Goal: Task Accomplishment & Management: Use online tool/utility

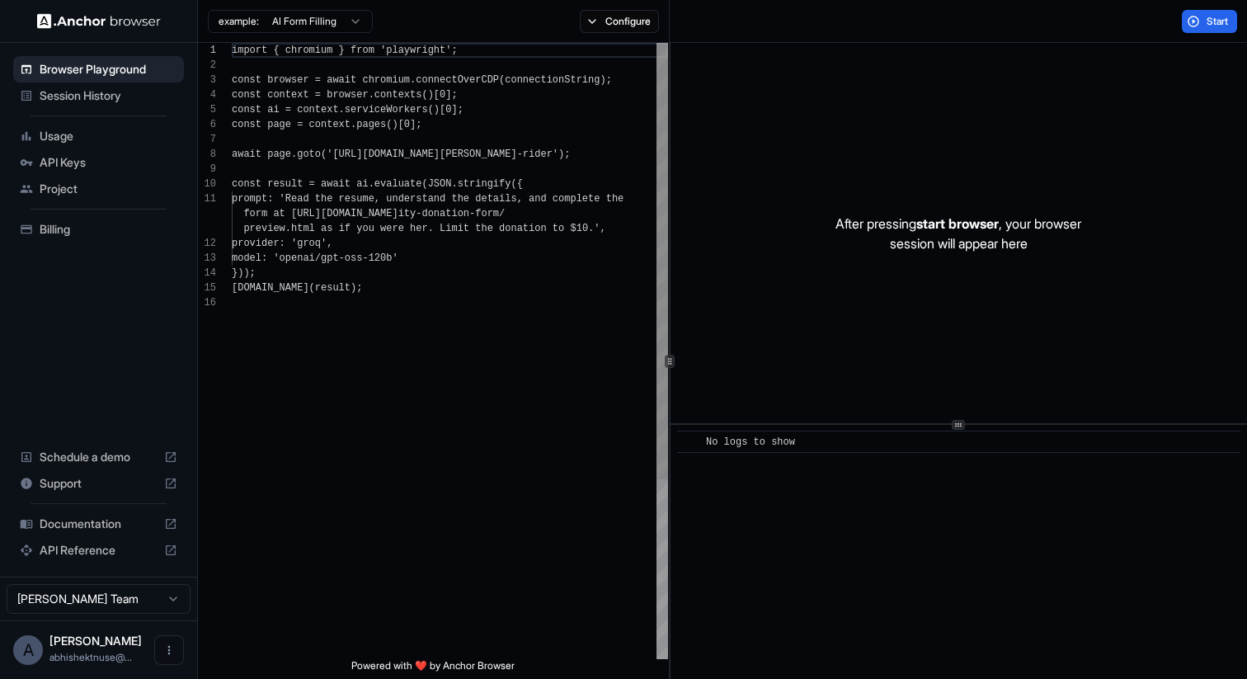
scroll to position [149, 0]
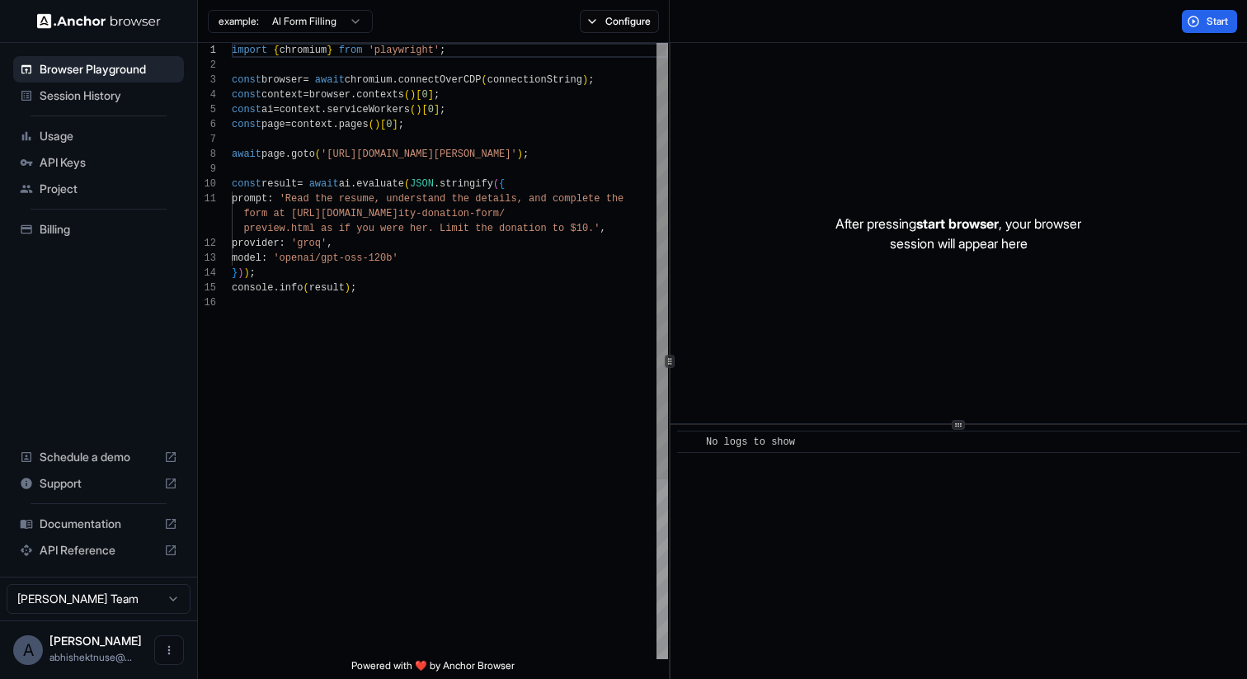
click at [552, 308] on div "import { chromium } from 'playwright' ; const browser = await chromium . connec…" at bounding box center [450, 477] width 436 height 869
type textarea "**********"
click at [111, 107] on div "Session History" at bounding box center [98, 96] width 171 height 26
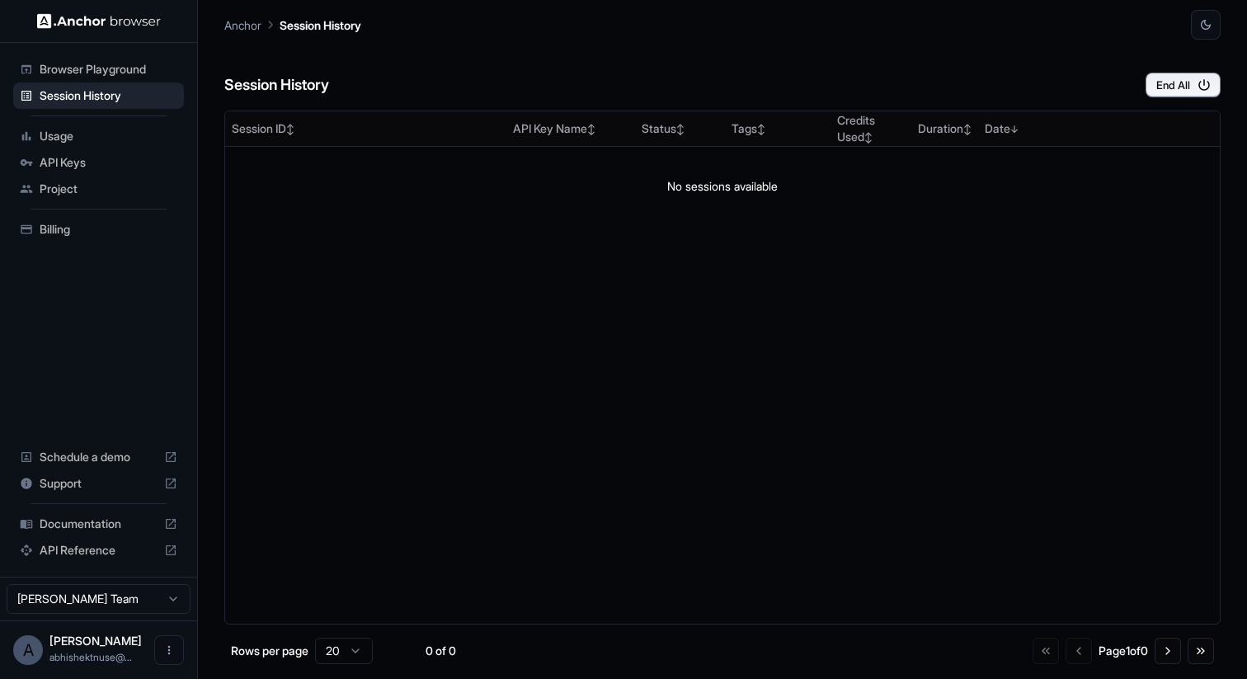
click at [139, 72] on span "Browser Playground" at bounding box center [109, 69] width 138 height 17
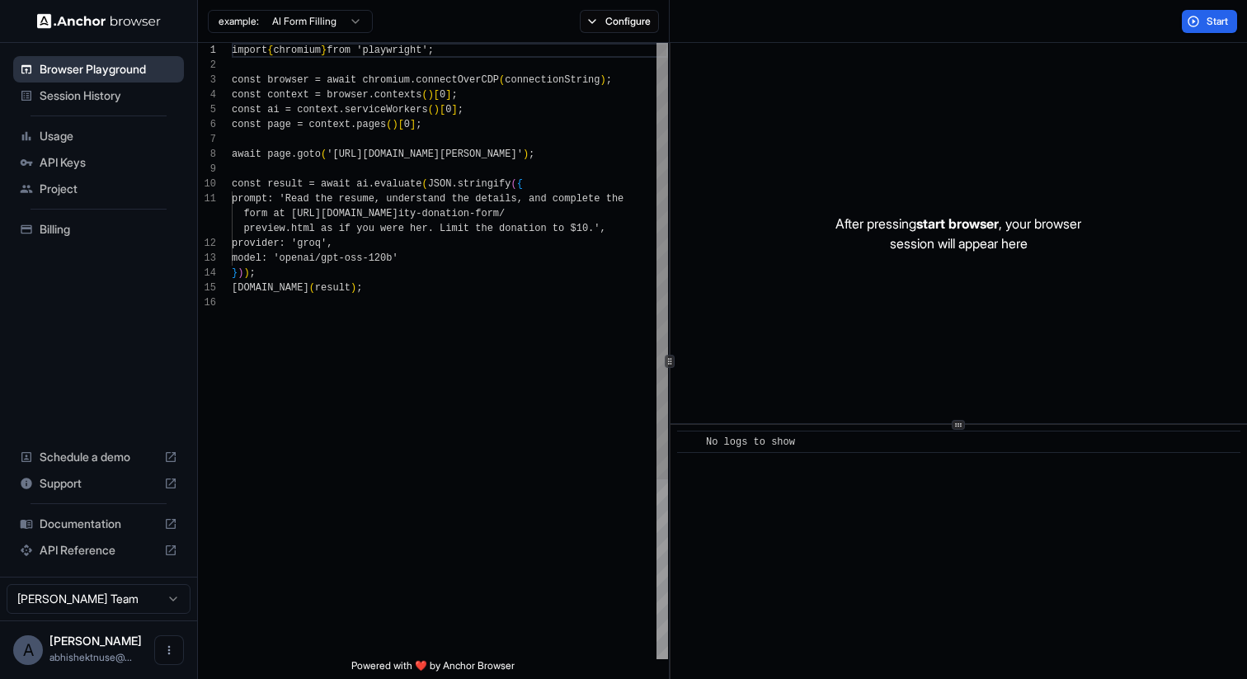
scroll to position [149, 0]
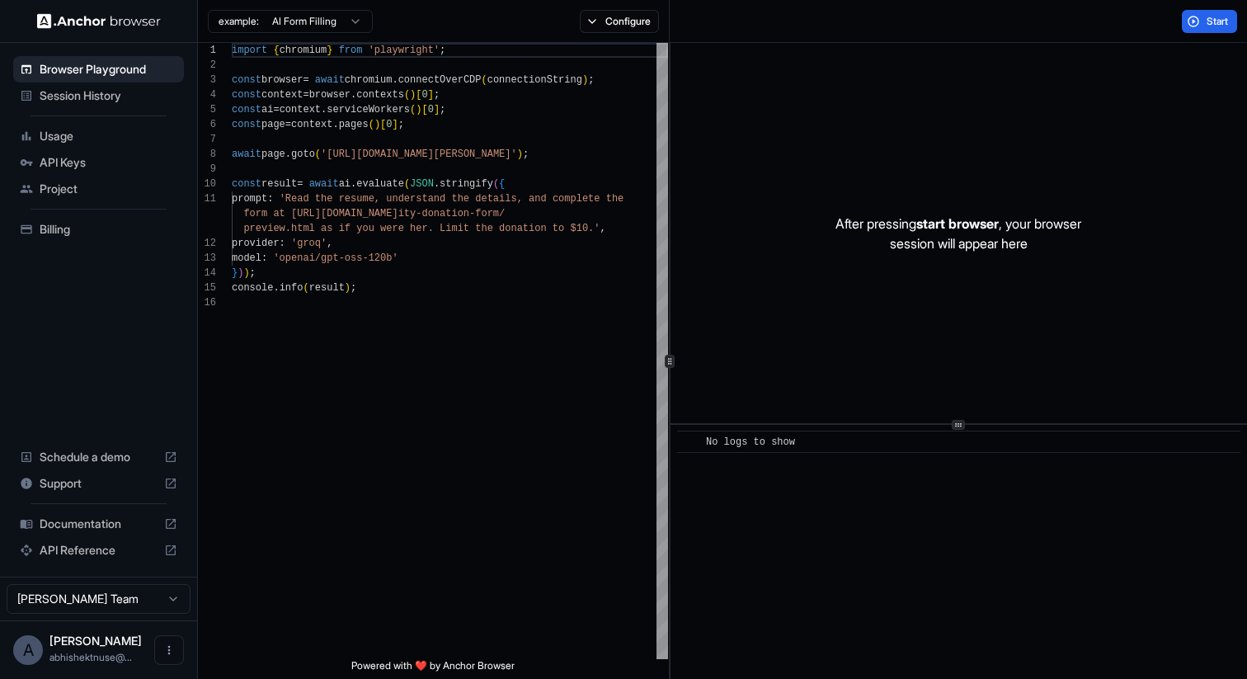
click at [128, 98] on span "Session History" at bounding box center [109, 95] width 138 height 17
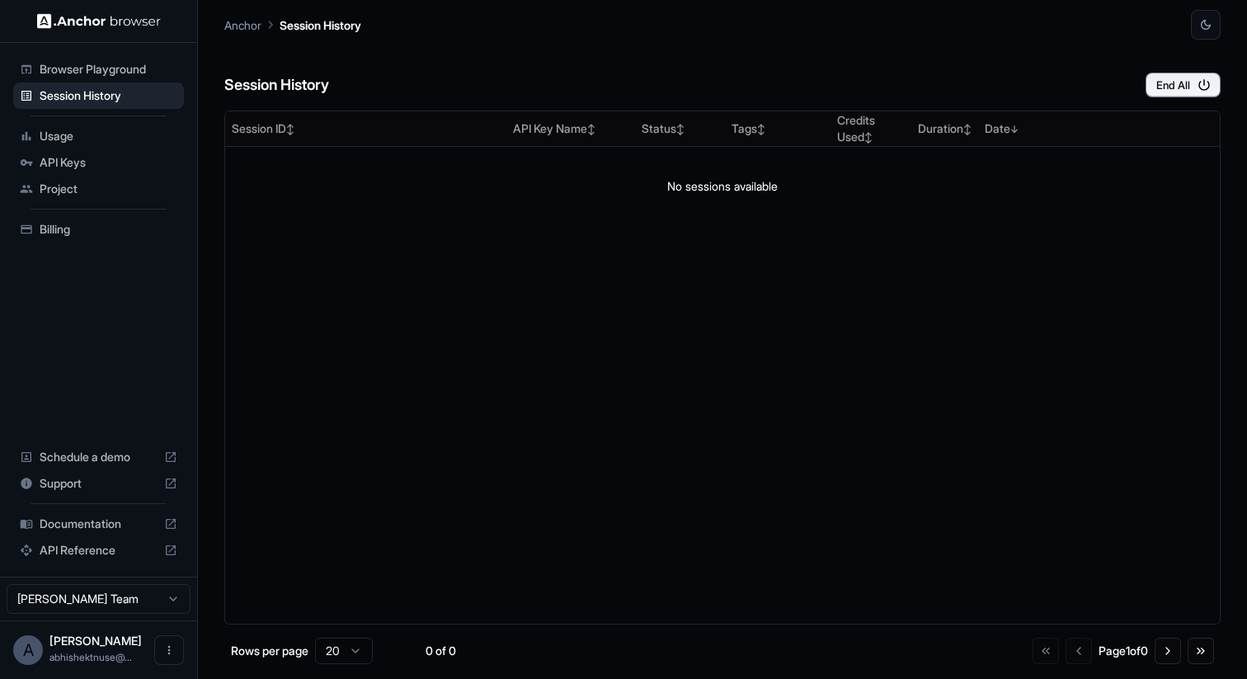
click at [127, 164] on span "API Keys" at bounding box center [109, 162] width 138 height 17
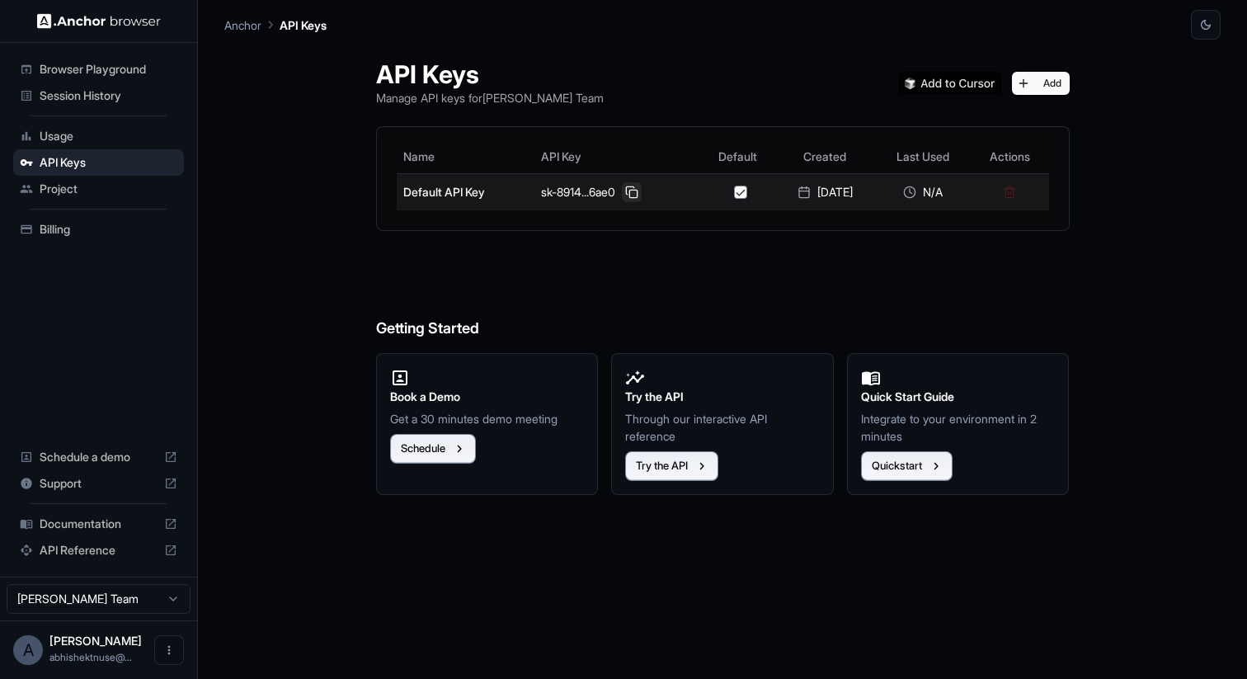
click at [622, 187] on button at bounding box center [632, 192] width 20 height 20
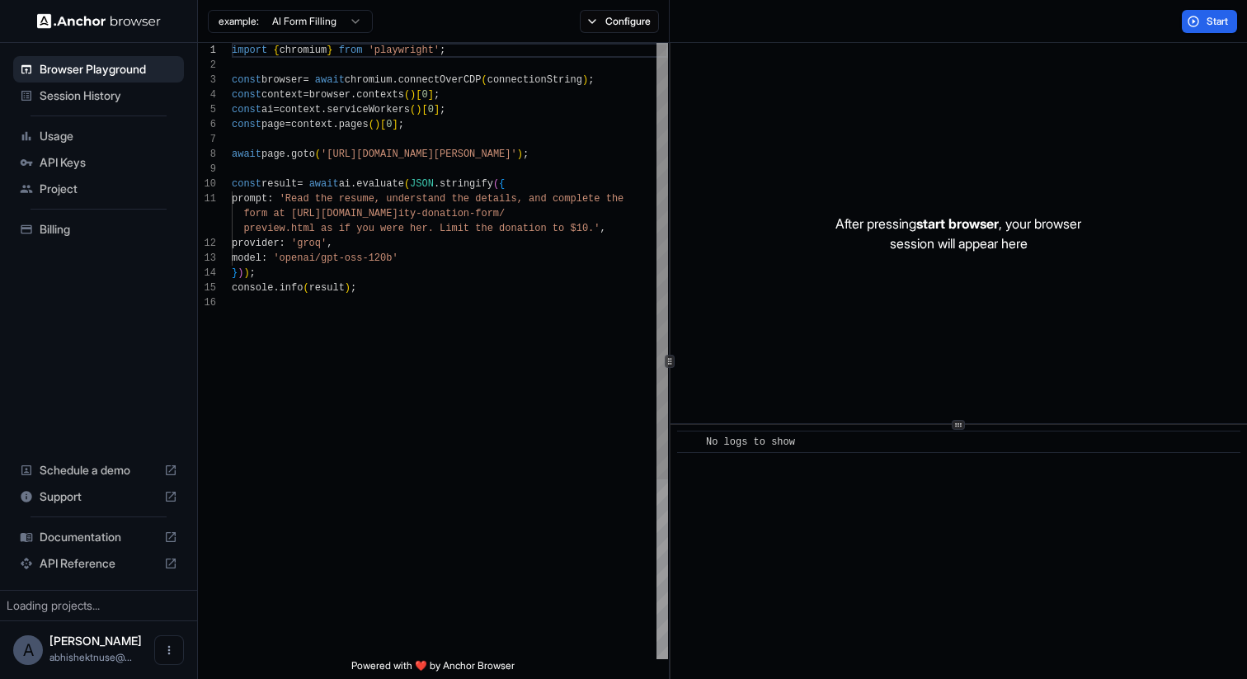
scroll to position [149, 0]
click at [168, 648] on icon "Open menu" at bounding box center [169, 650] width 13 height 13
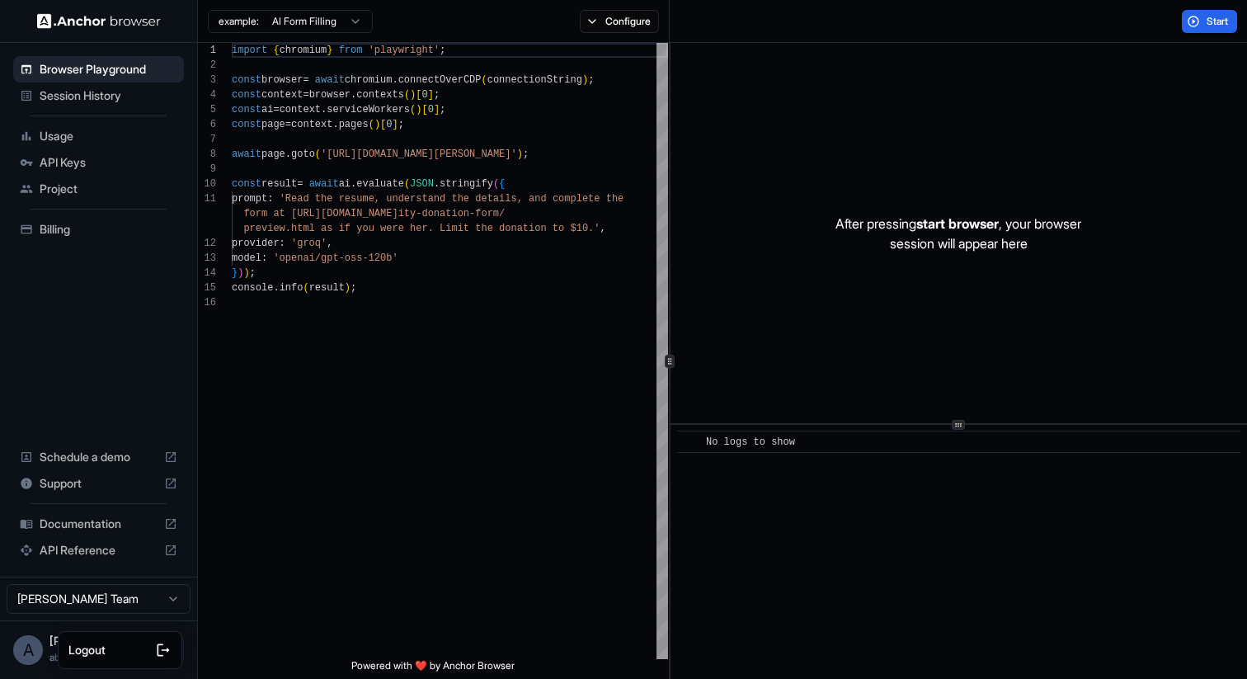
click at [106, 639] on li "Logout" at bounding box center [120, 650] width 116 height 26
